Goal: Navigation & Orientation: Find specific page/section

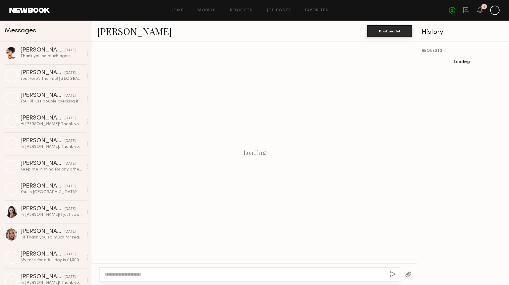
scroll to position [425, 0]
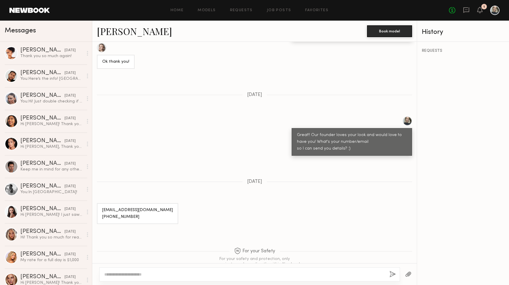
click at [49, 13] on link at bounding box center [29, 10] width 40 height 5
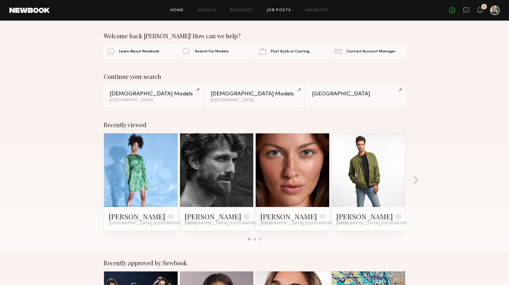
click at [279, 11] on link "Job Posts" at bounding box center [279, 11] width 24 height 4
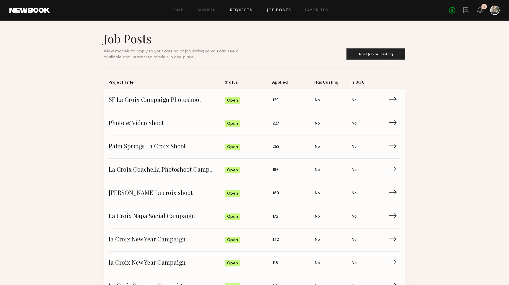
click at [243, 11] on link "Requests" at bounding box center [241, 11] width 23 height 4
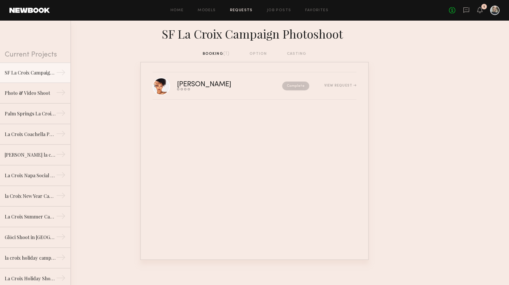
click at [174, 13] on div "Home Models Requests Job Posts Favorites Sign Out No fees up to $5,000 1" at bounding box center [275, 10] width 450 height 9
click at [175, 9] on link "Home" at bounding box center [177, 11] width 13 height 4
